Goal: Check status: Check status

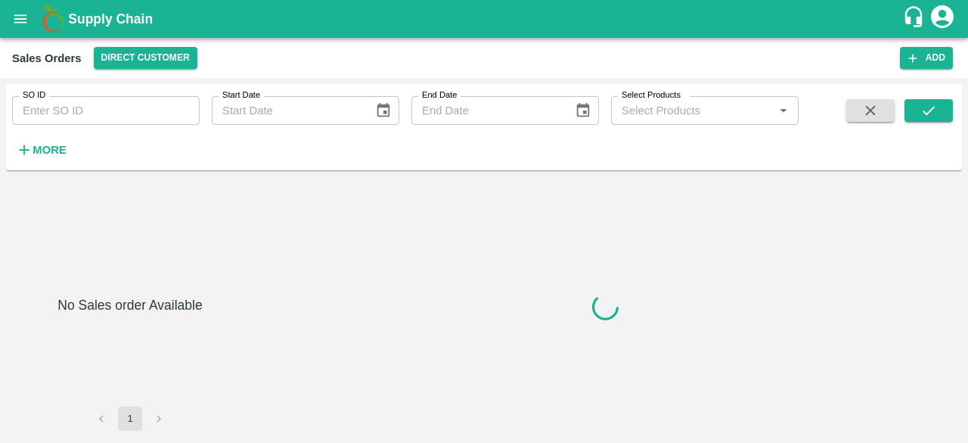
type input "600937"
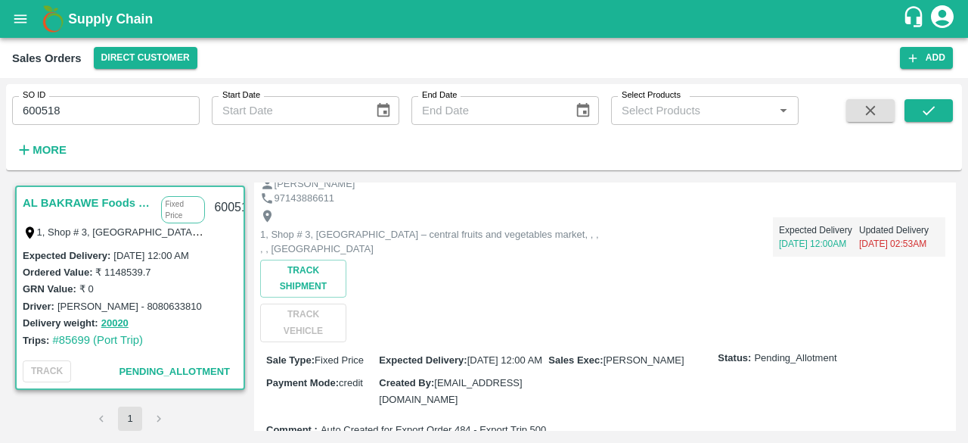
scroll to position [99, 0]
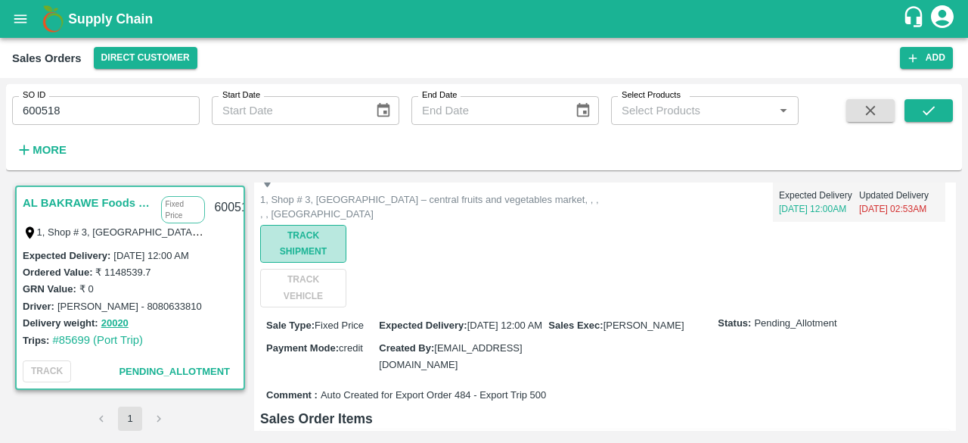
click at [312, 238] on button "Track Shipment" at bounding box center [303, 244] width 86 height 38
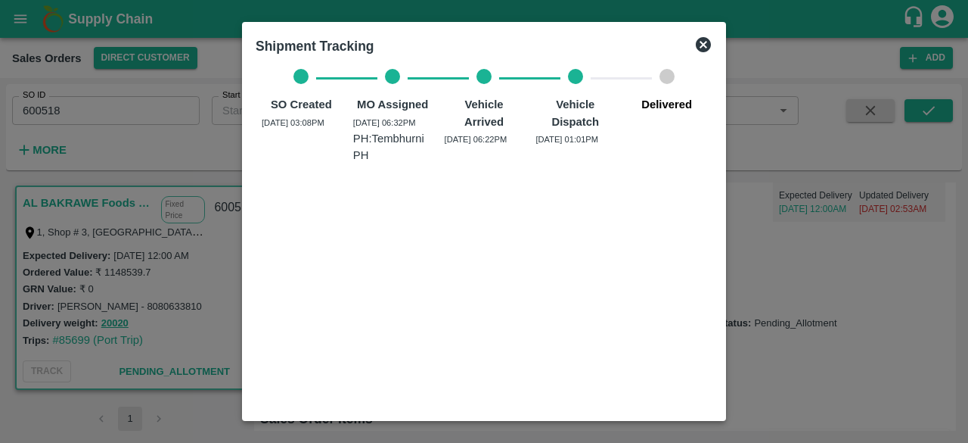
click at [706, 41] on icon at bounding box center [703, 44] width 15 height 15
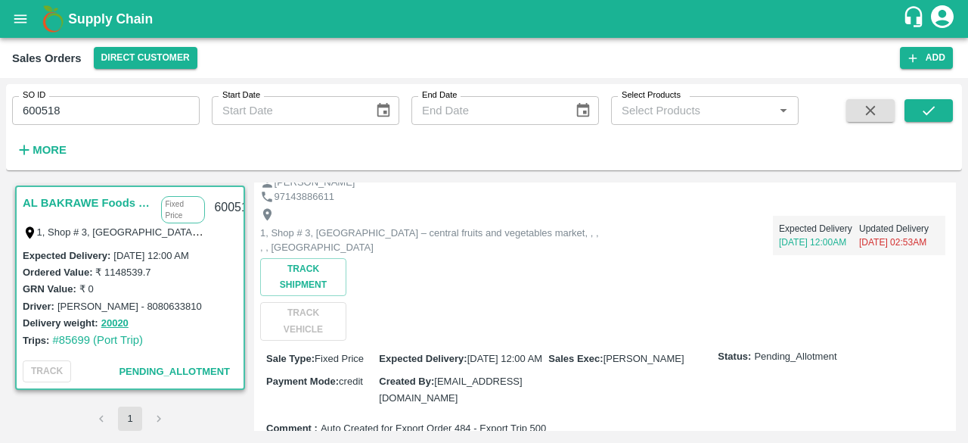
scroll to position [0, 0]
